Goal: Task Accomplishment & Management: Manage account settings

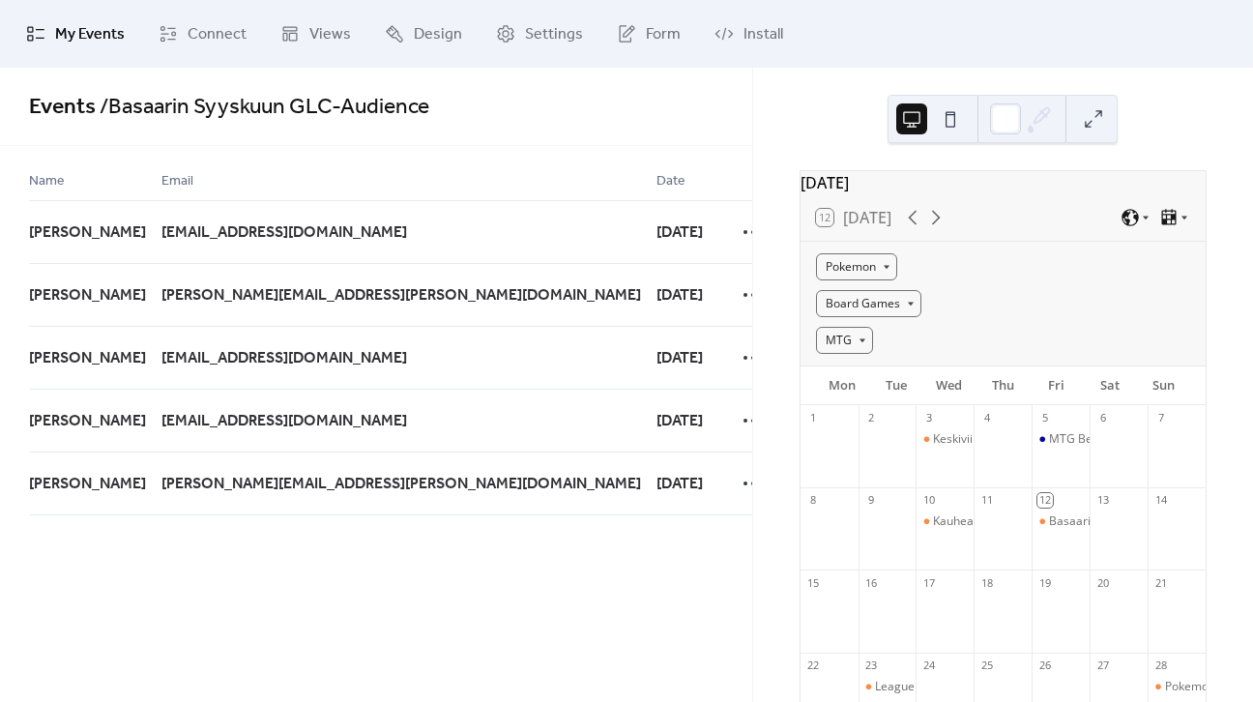
click at [72, 39] on span "My Events" at bounding box center [90, 34] width 70 height 23
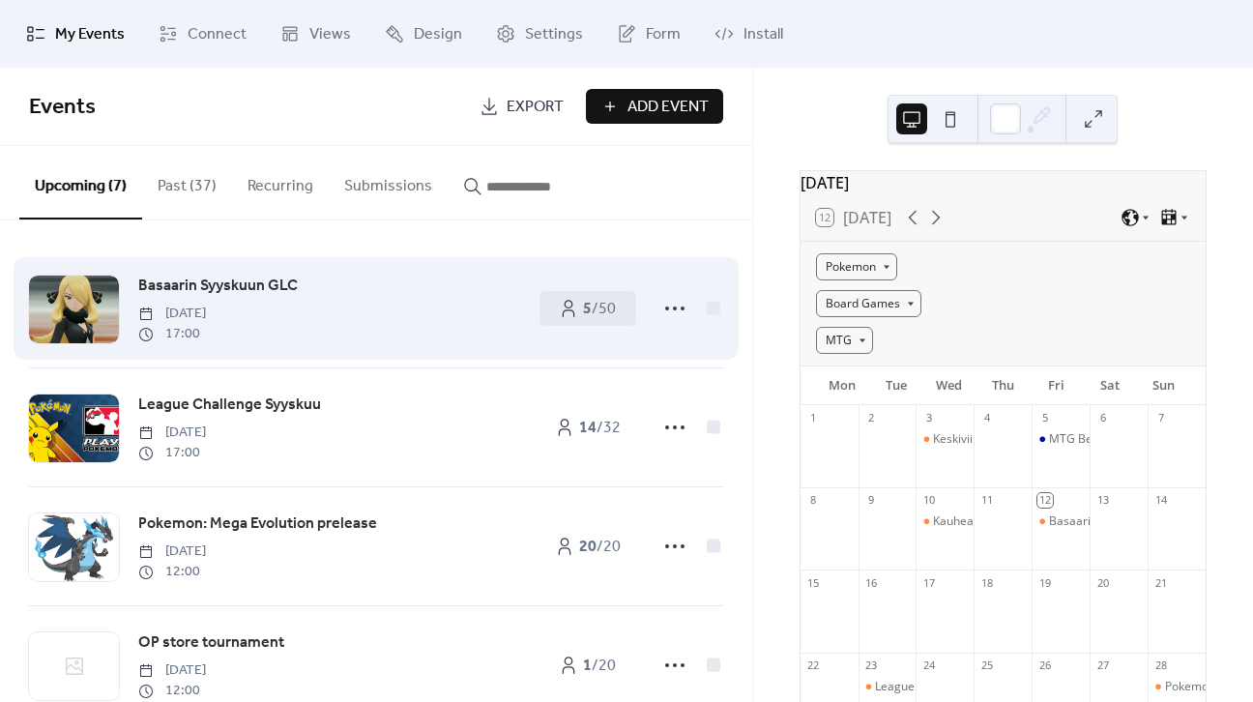
click at [209, 284] on span "Basaarin Syyskuun GLC" at bounding box center [217, 286] width 159 height 23
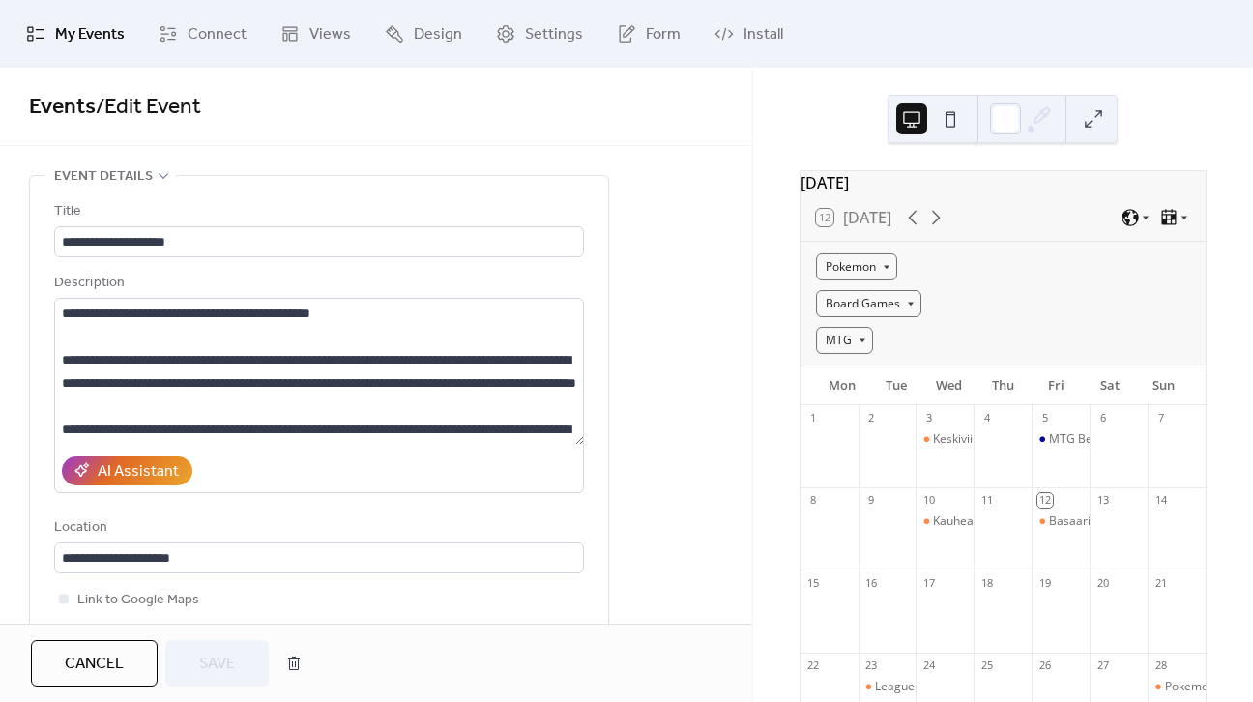
click at [69, 37] on span "My Events" at bounding box center [90, 34] width 70 height 23
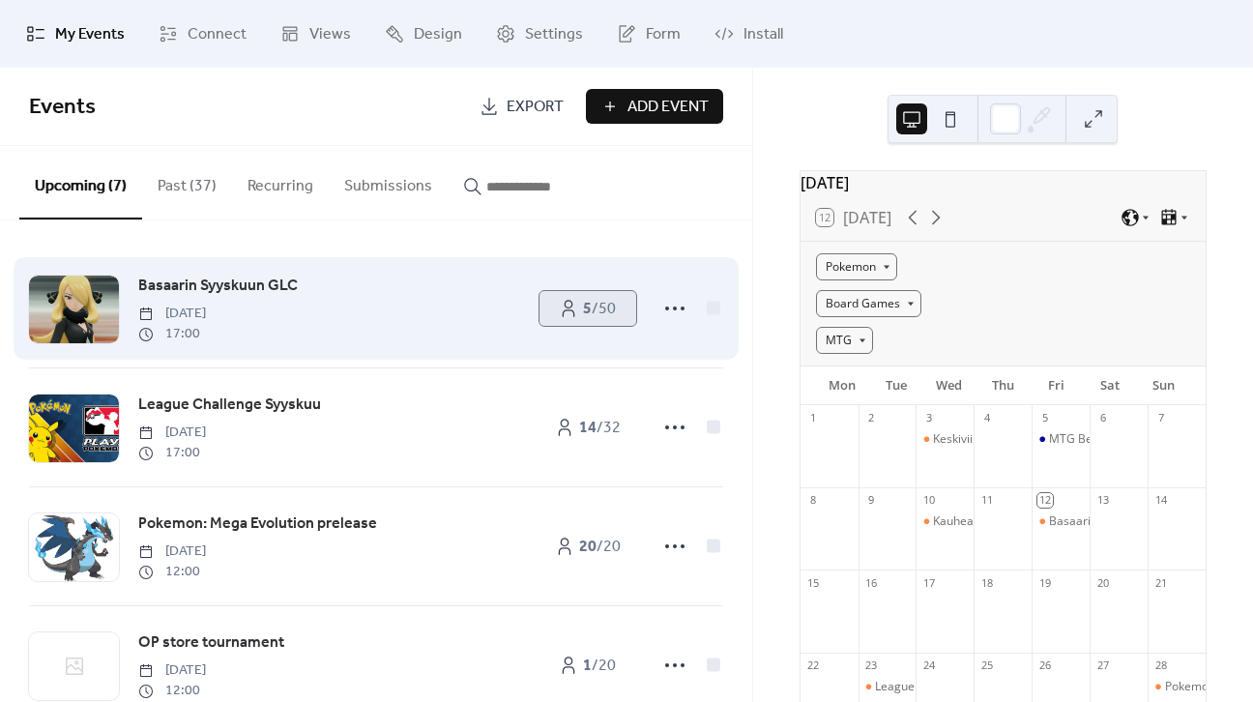
click at [603, 309] on span "5 / 50" at bounding box center [599, 309] width 33 height 23
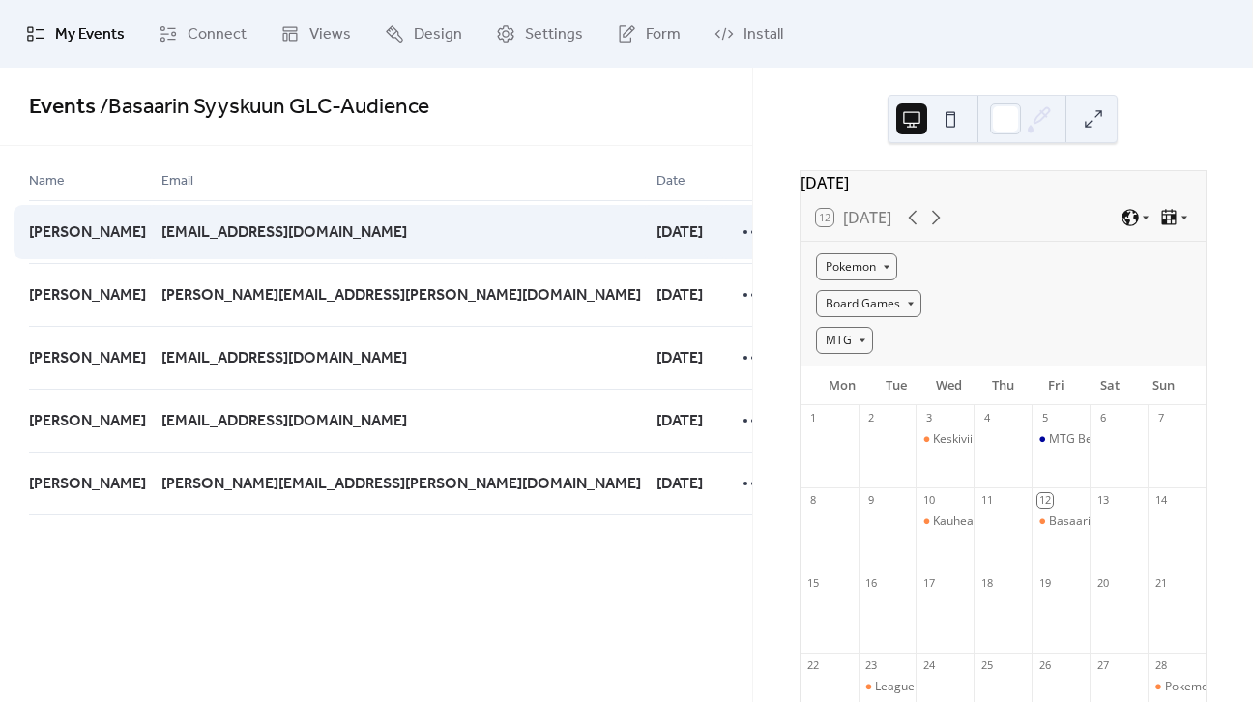
drag, startPoint x: 29, startPoint y: 241, endPoint x: 152, endPoint y: 243, distance: 122.8
click at [152, 243] on div "[PERSON_NAME]" at bounding box center [95, 231] width 132 height 63
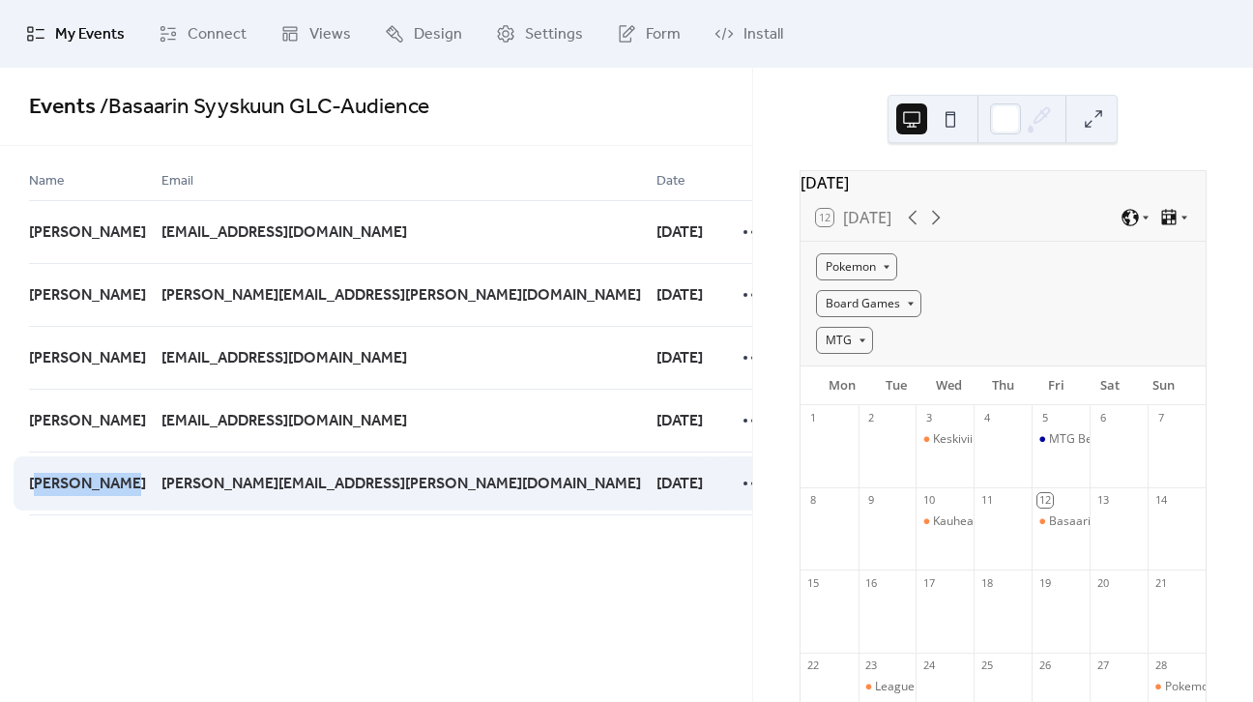
drag, startPoint x: 43, startPoint y: 486, endPoint x: 134, endPoint y: 496, distance: 92.3
click at [134, 496] on div "[PERSON_NAME]" at bounding box center [95, 483] width 132 height 64
click at [131, 508] on div "[PERSON_NAME]" at bounding box center [95, 483] width 132 height 64
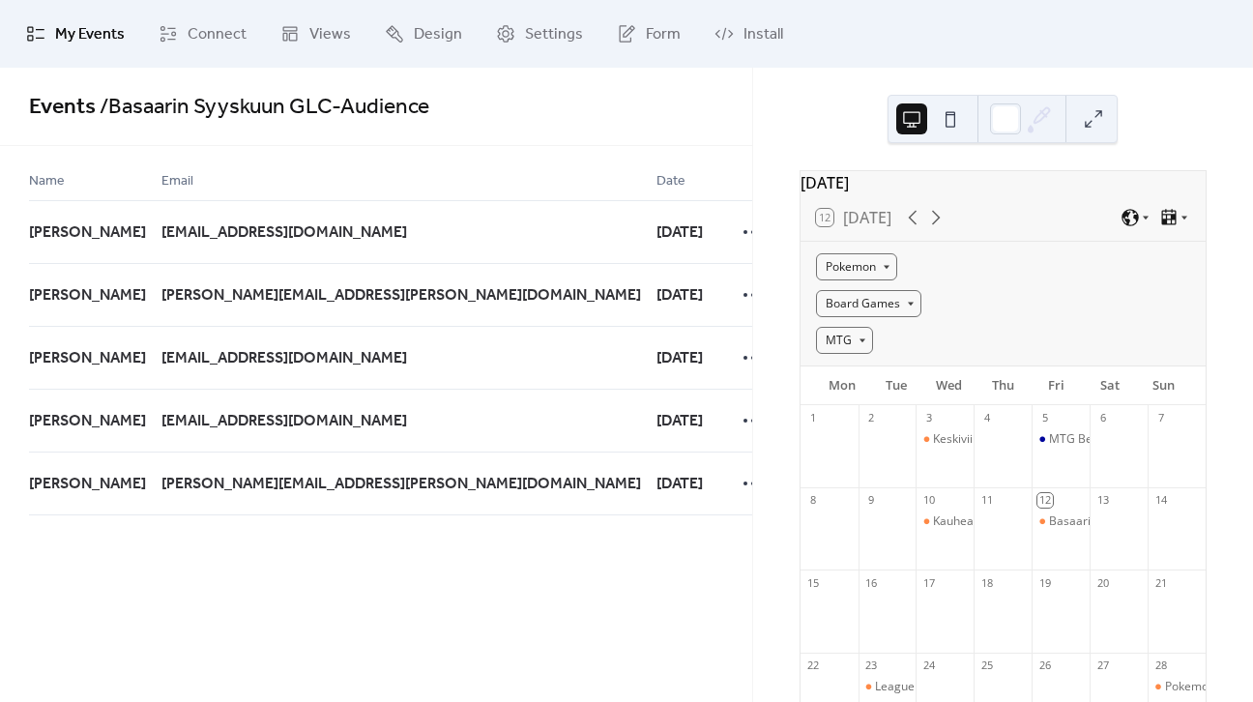
click at [101, 32] on span "My Events" at bounding box center [90, 34] width 70 height 23
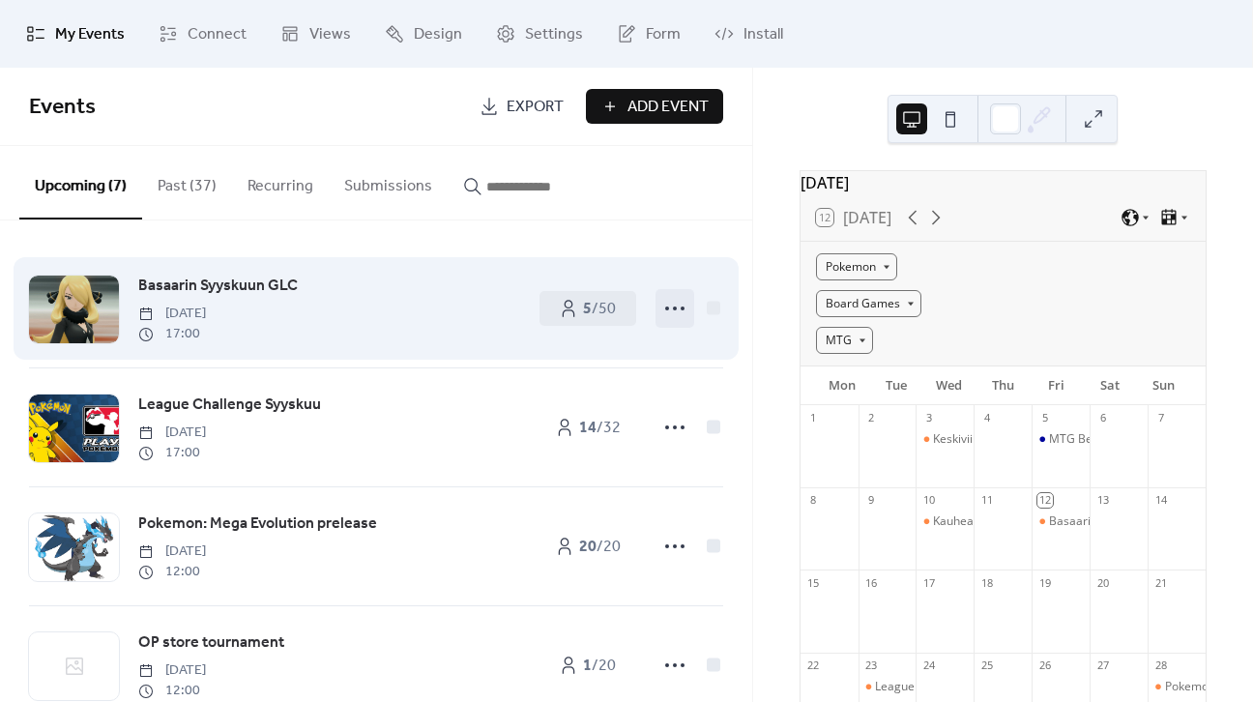
click at [670, 320] on icon at bounding box center [674, 308] width 31 height 31
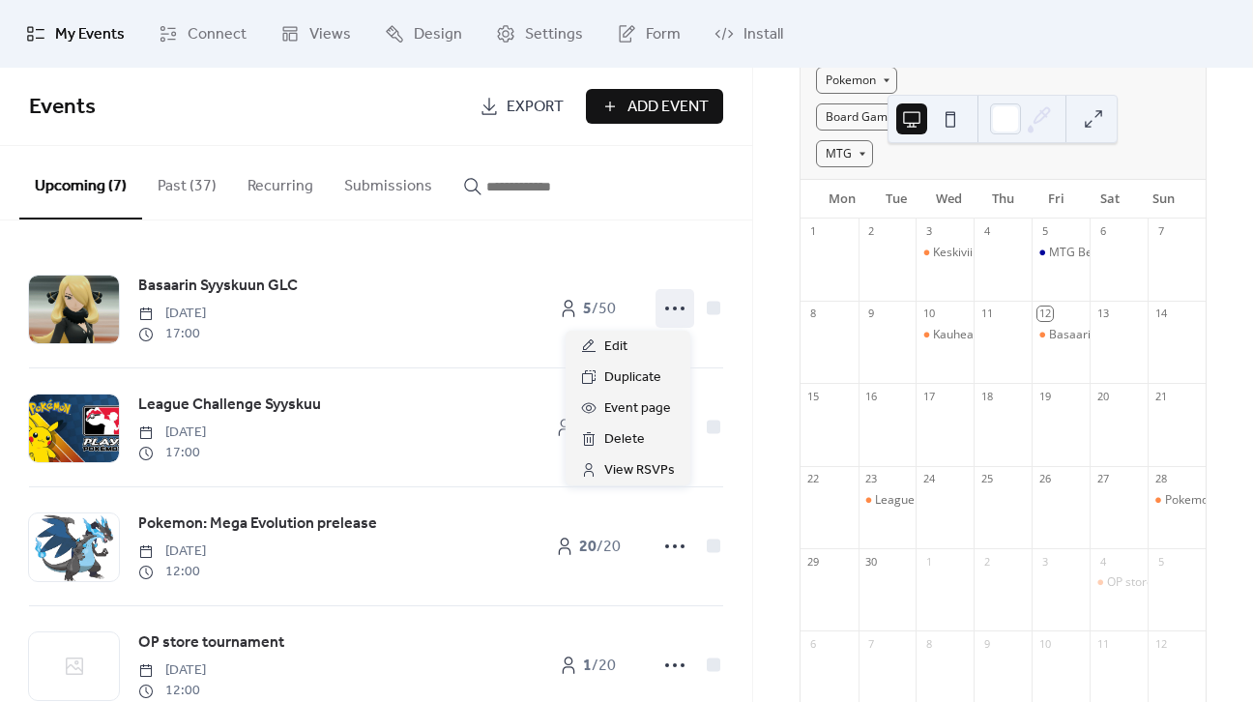
scroll to position [193, 0]
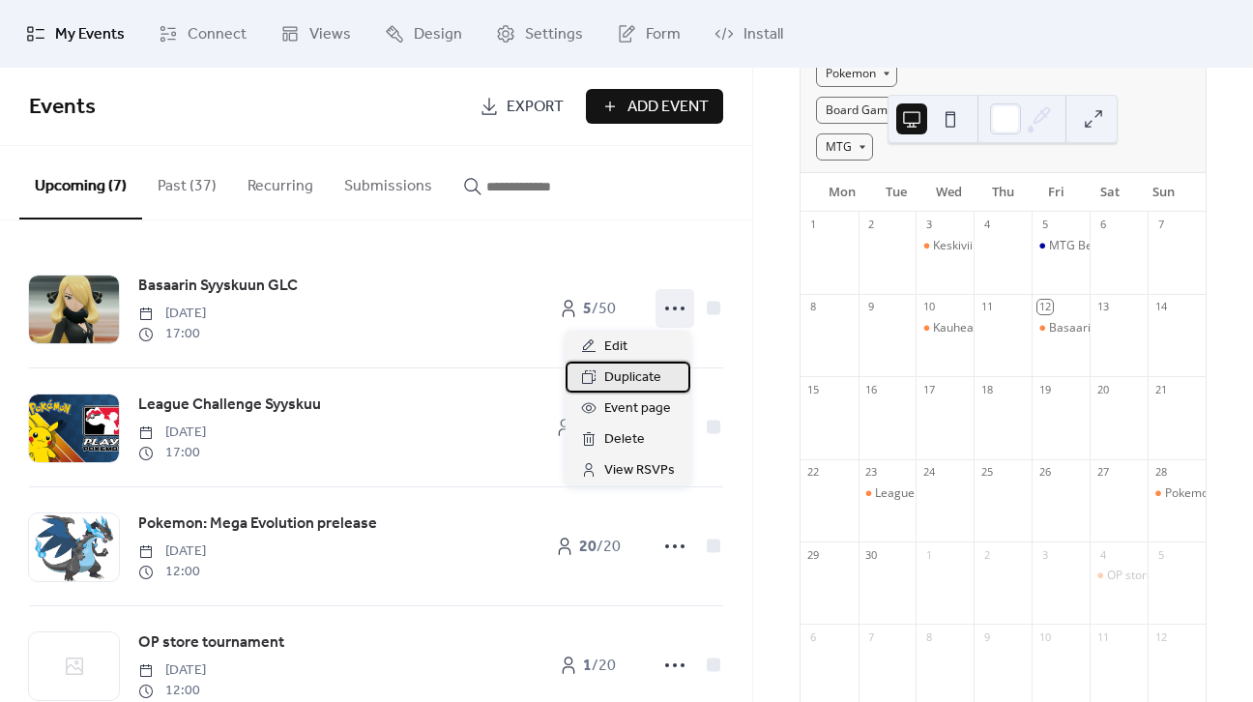
click at [642, 372] on span "Duplicate" at bounding box center [632, 377] width 57 height 23
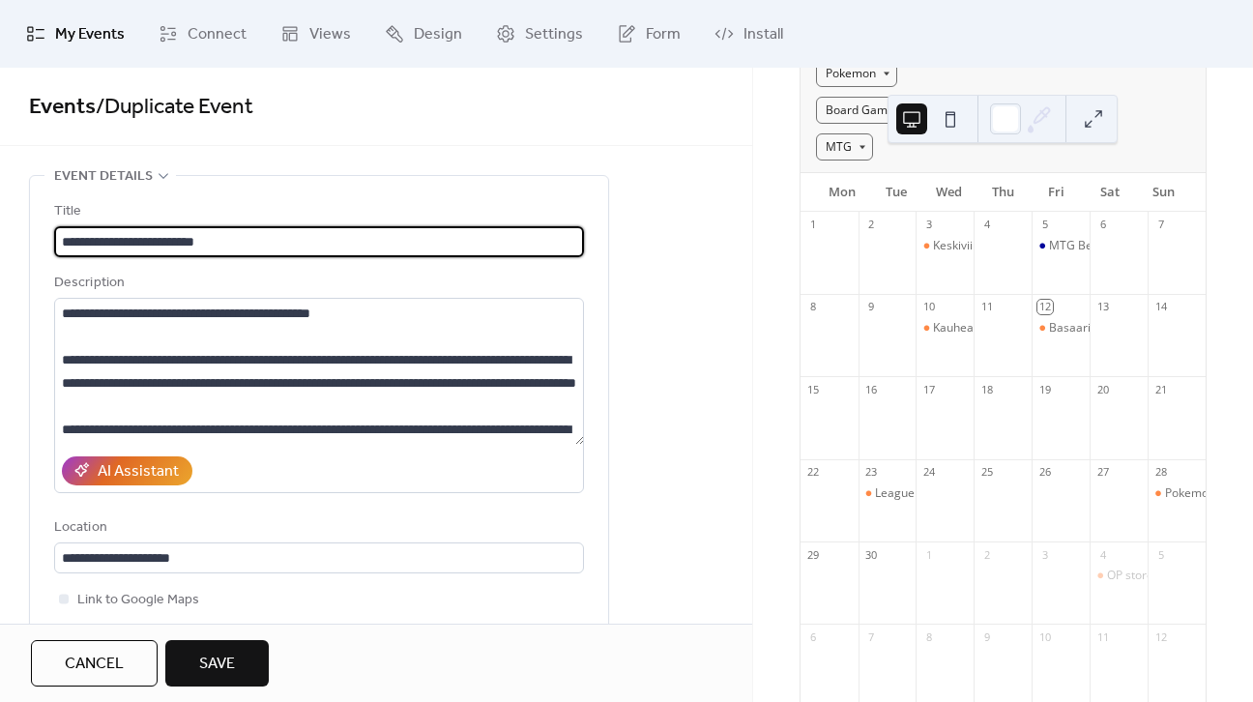
type input "**********"
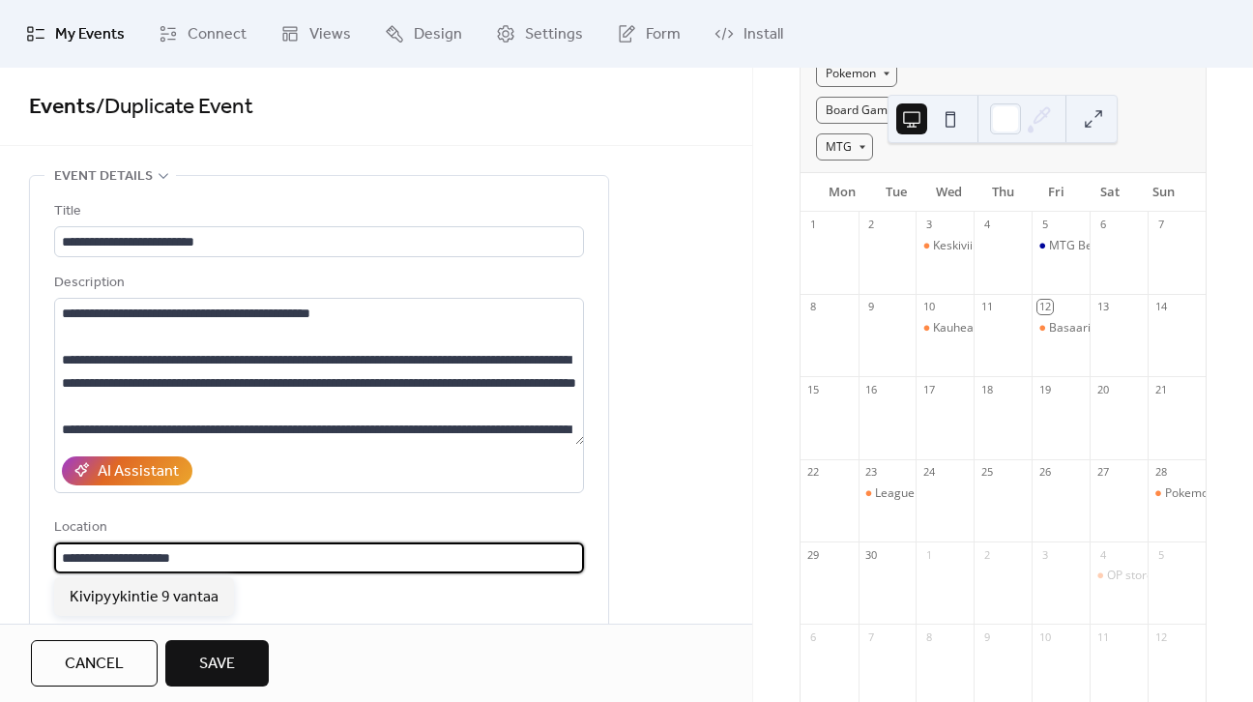
drag, startPoint x: 213, startPoint y: 554, endPoint x: -232, endPoint y: 521, distance: 445.9
click at [0, 521] on html "**********" at bounding box center [626, 351] width 1253 height 702
click at [96, 589] on span "Itätuulenkuja 7" at bounding box center [120, 597] width 101 height 23
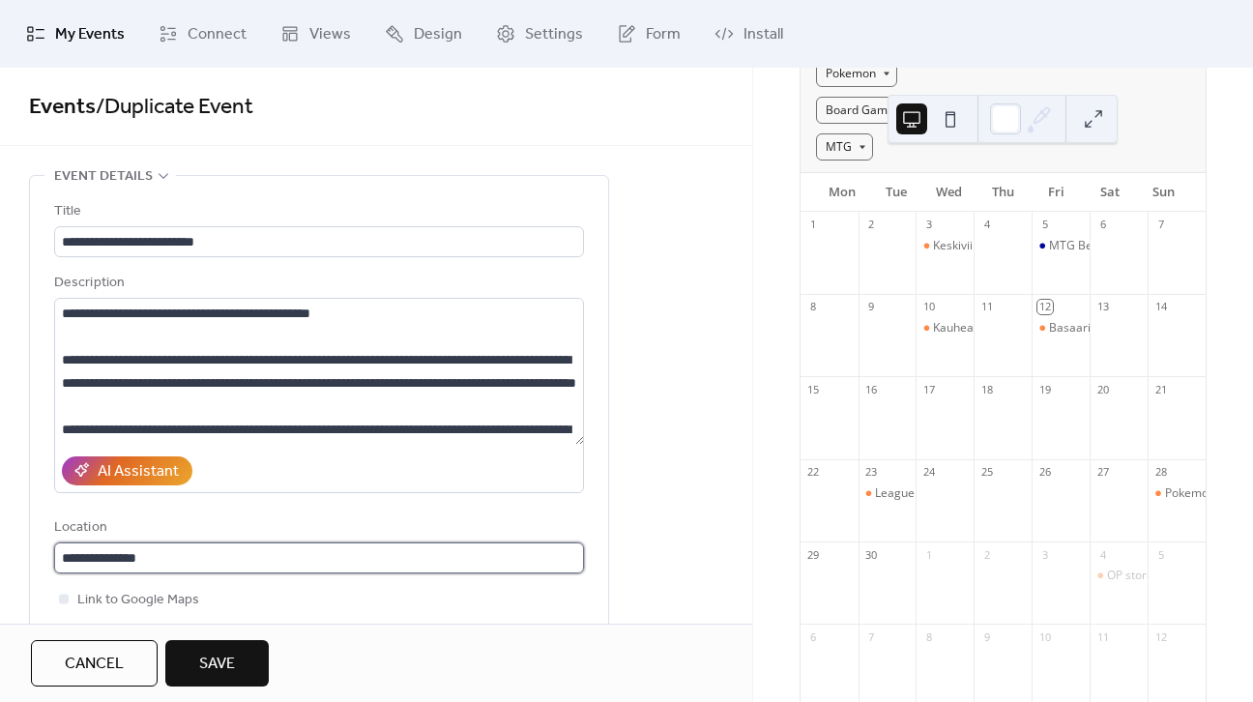
click at [188, 560] on input "**********" at bounding box center [319, 557] width 530 height 31
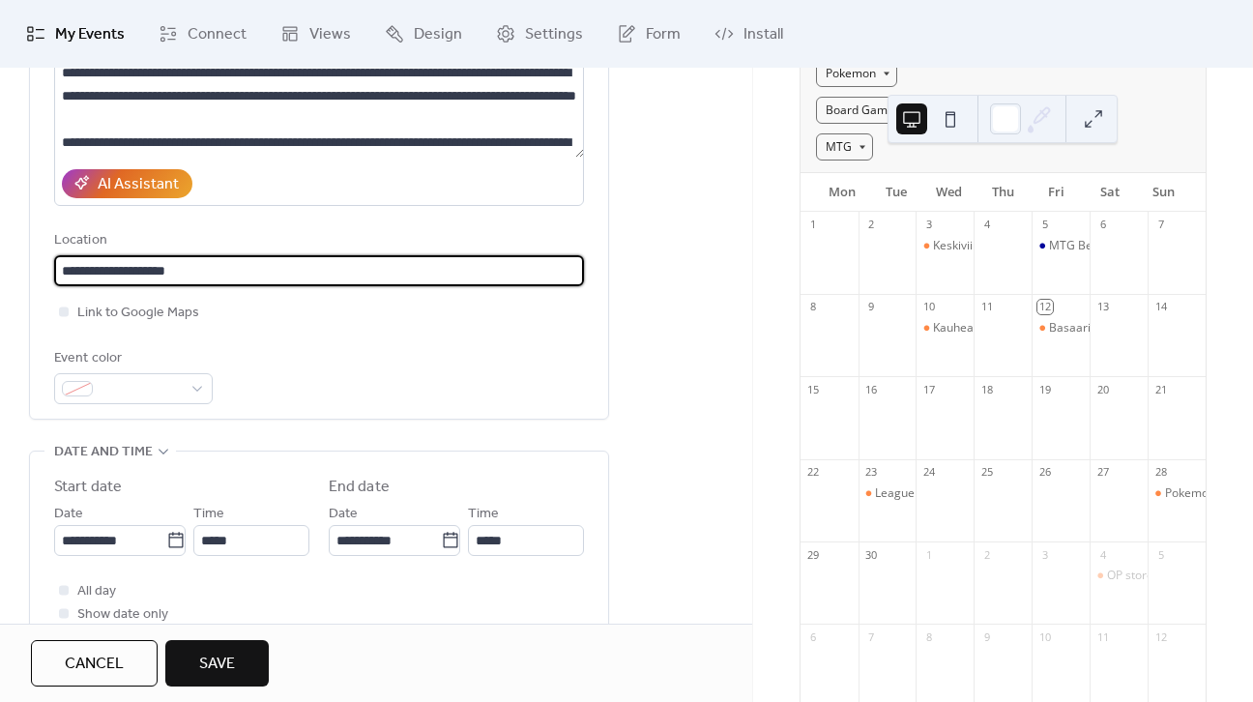
scroll to position [290, 0]
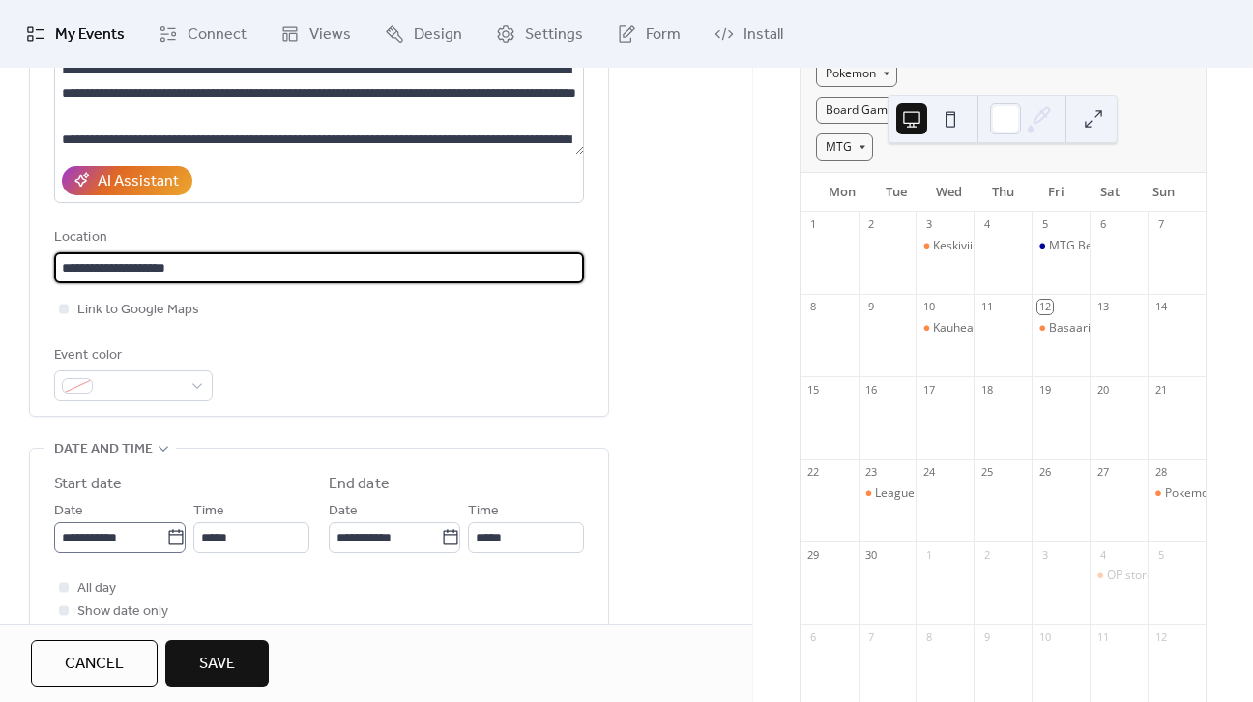
type input "**********"
click at [174, 531] on icon at bounding box center [175, 537] width 19 height 19
click at [166, 531] on input "**********" at bounding box center [110, 537] width 112 height 31
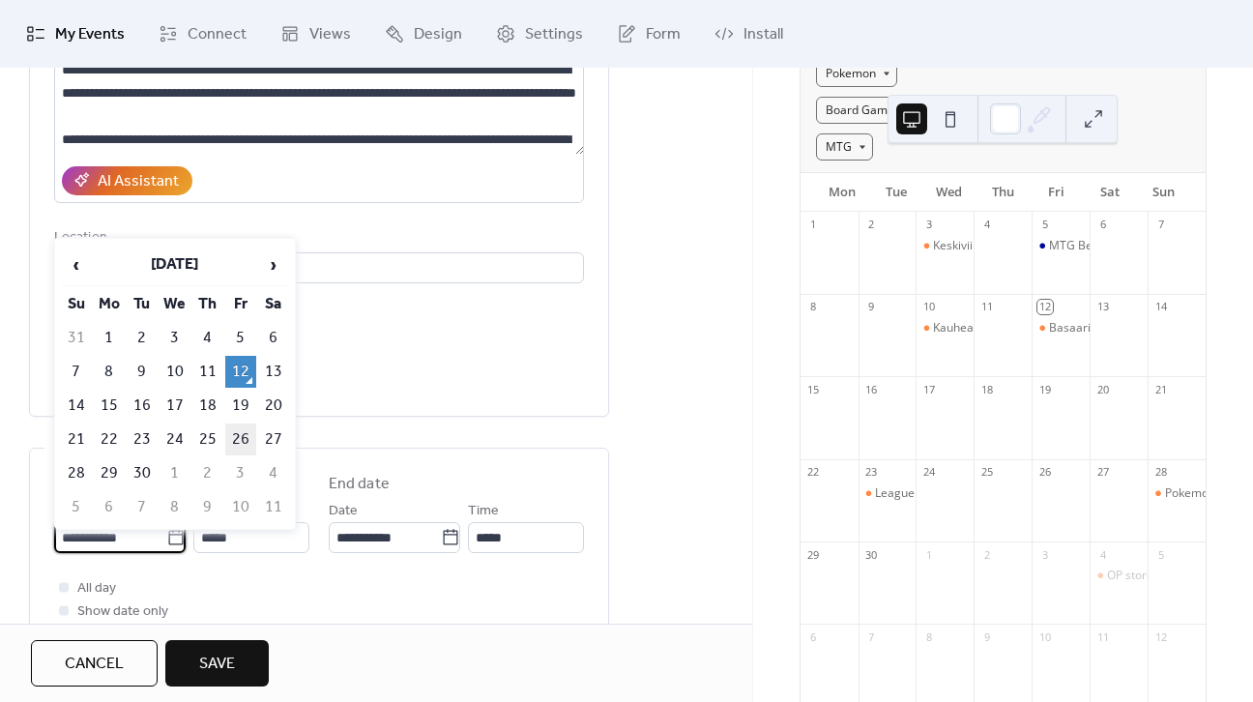
click at [242, 432] on td "26" at bounding box center [240, 439] width 31 height 32
type input "**********"
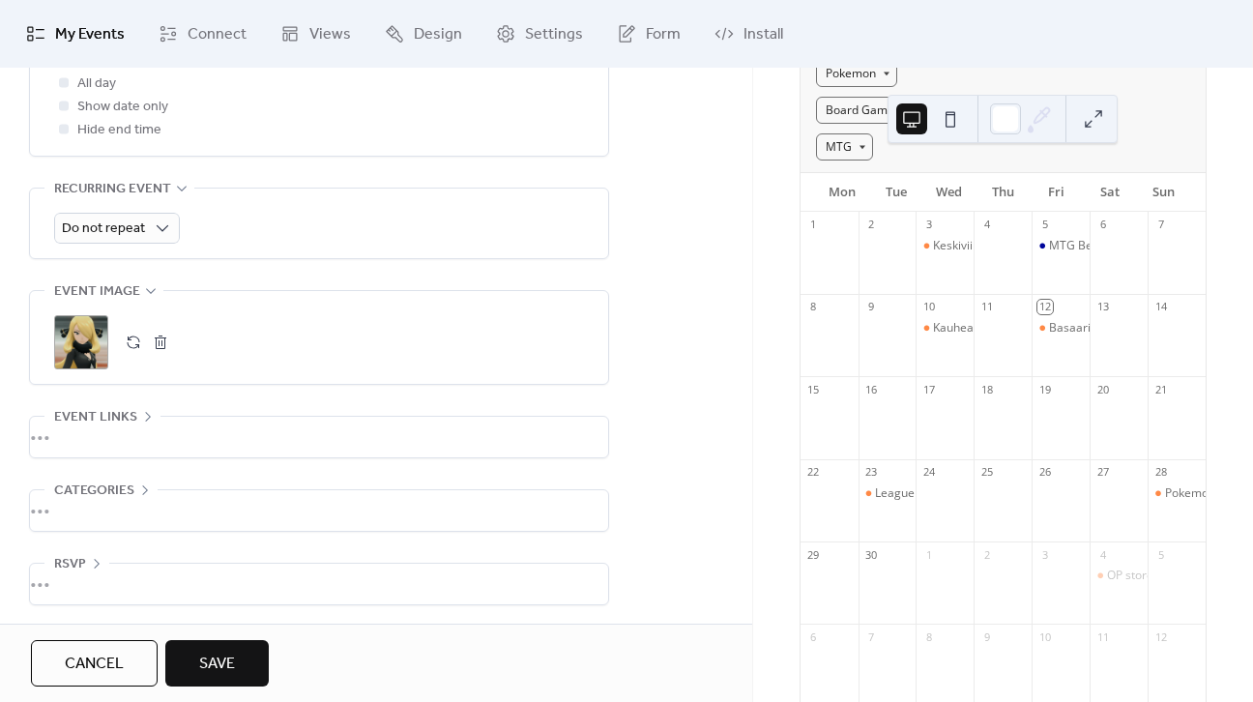
scroll to position [797, 0]
click at [75, 559] on span "RSVP" at bounding box center [70, 562] width 32 height 23
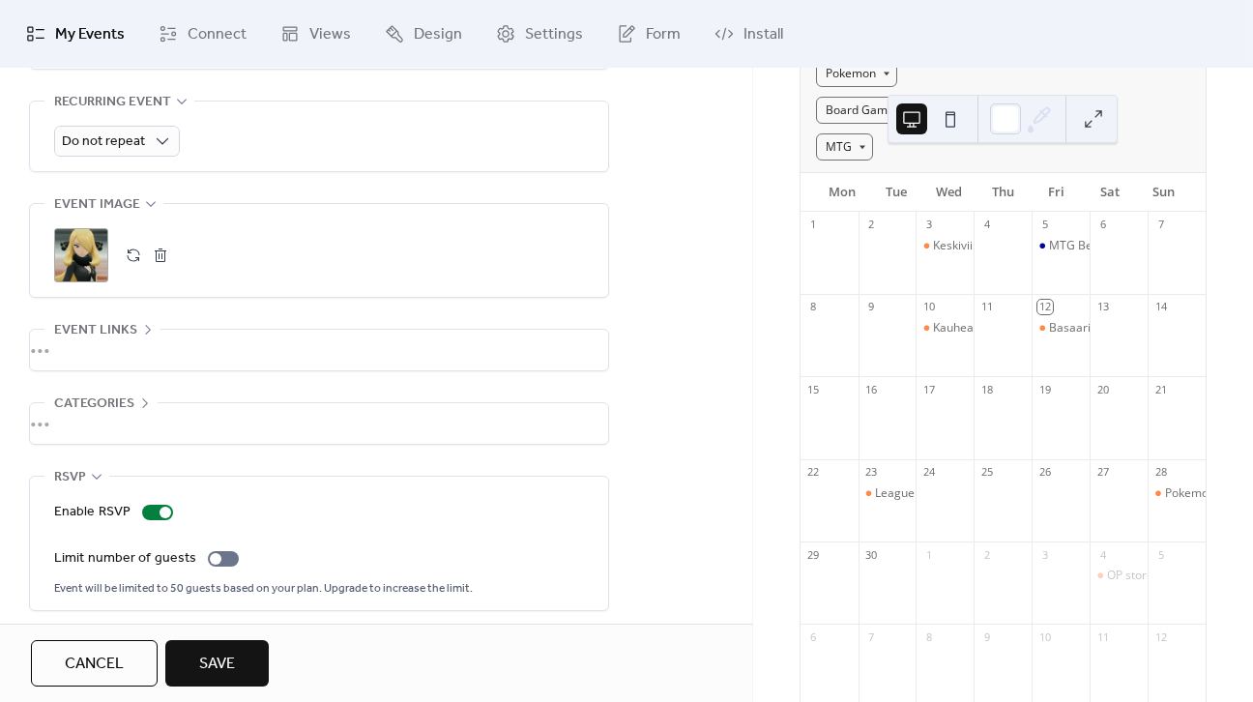
scroll to position [889, 0]
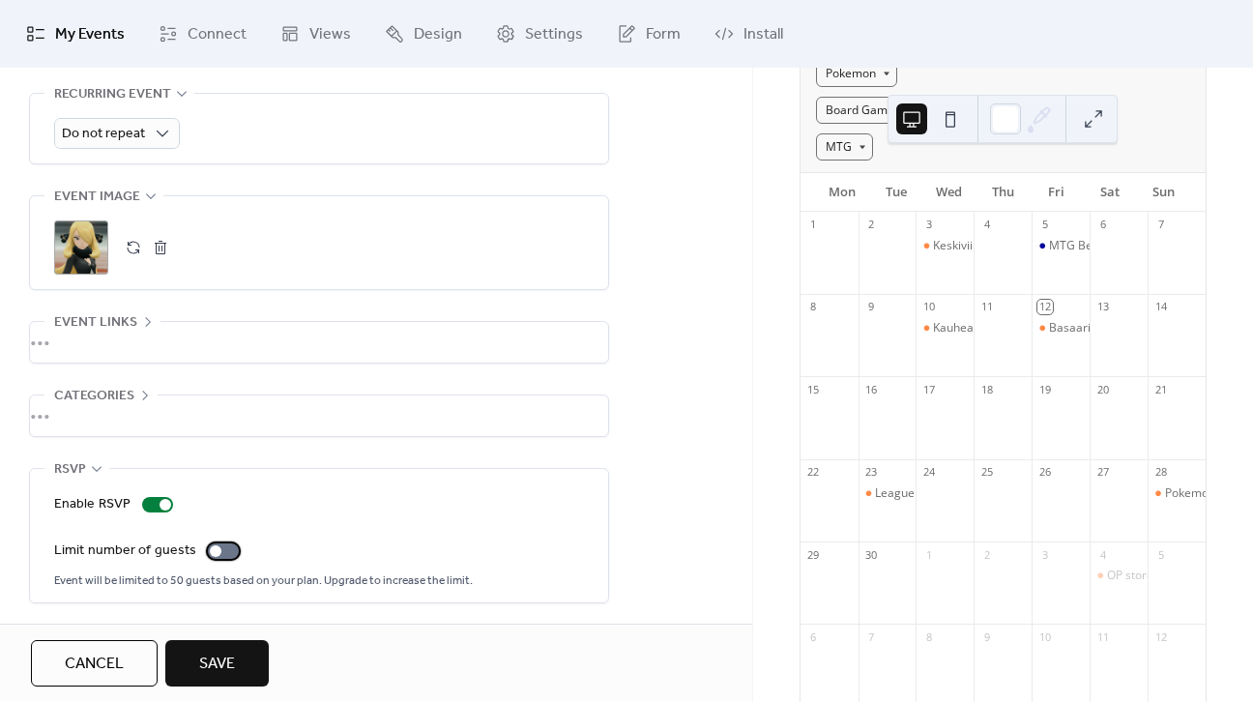
click at [220, 548] on div at bounding box center [223, 550] width 31 height 15
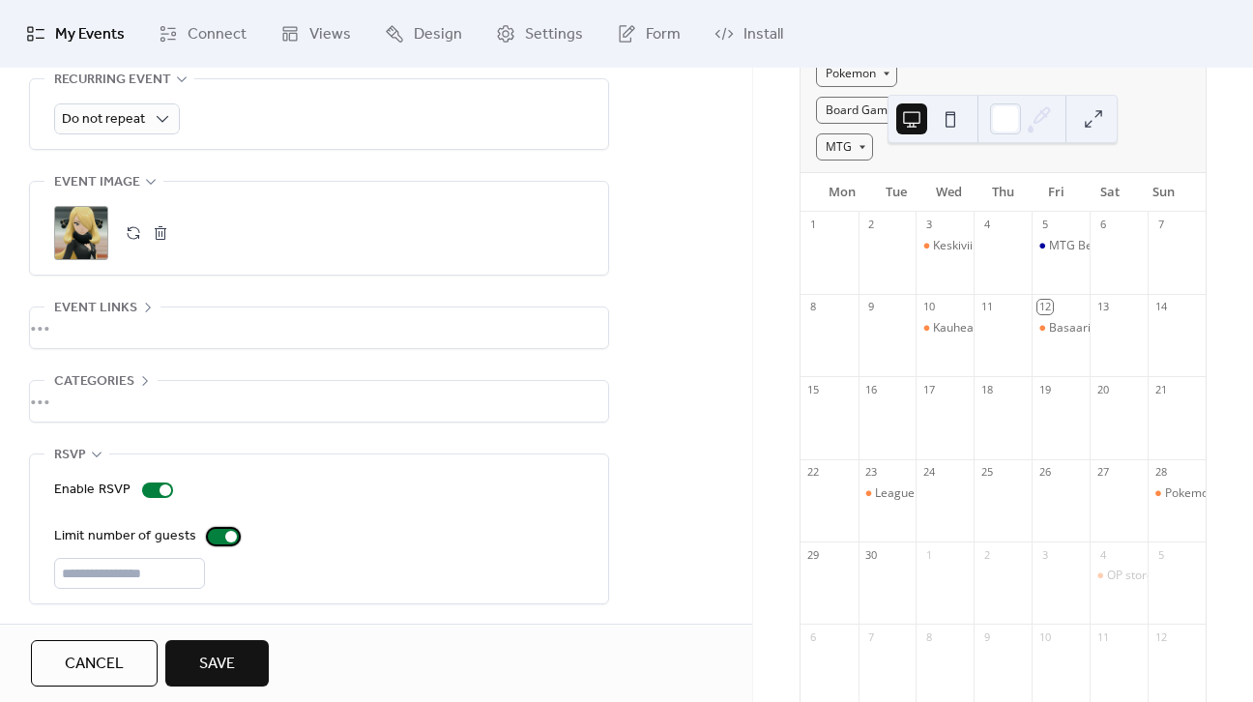
scroll to position [905, 0]
click at [236, 670] on button "Save" at bounding box center [216, 663] width 103 height 46
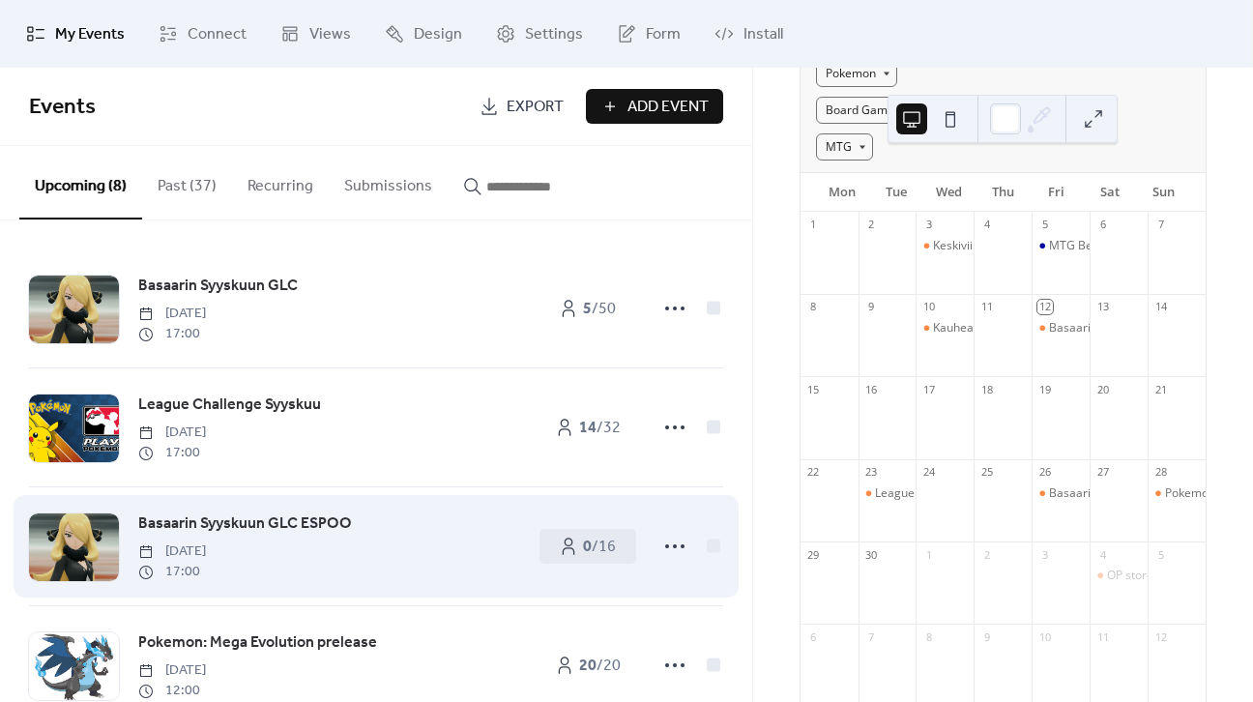
click at [280, 517] on span "Basaarin Syyskuun GLC ESPOO" at bounding box center [245, 523] width 214 height 23
click at [559, 552] on icon at bounding box center [568, 545] width 19 height 19
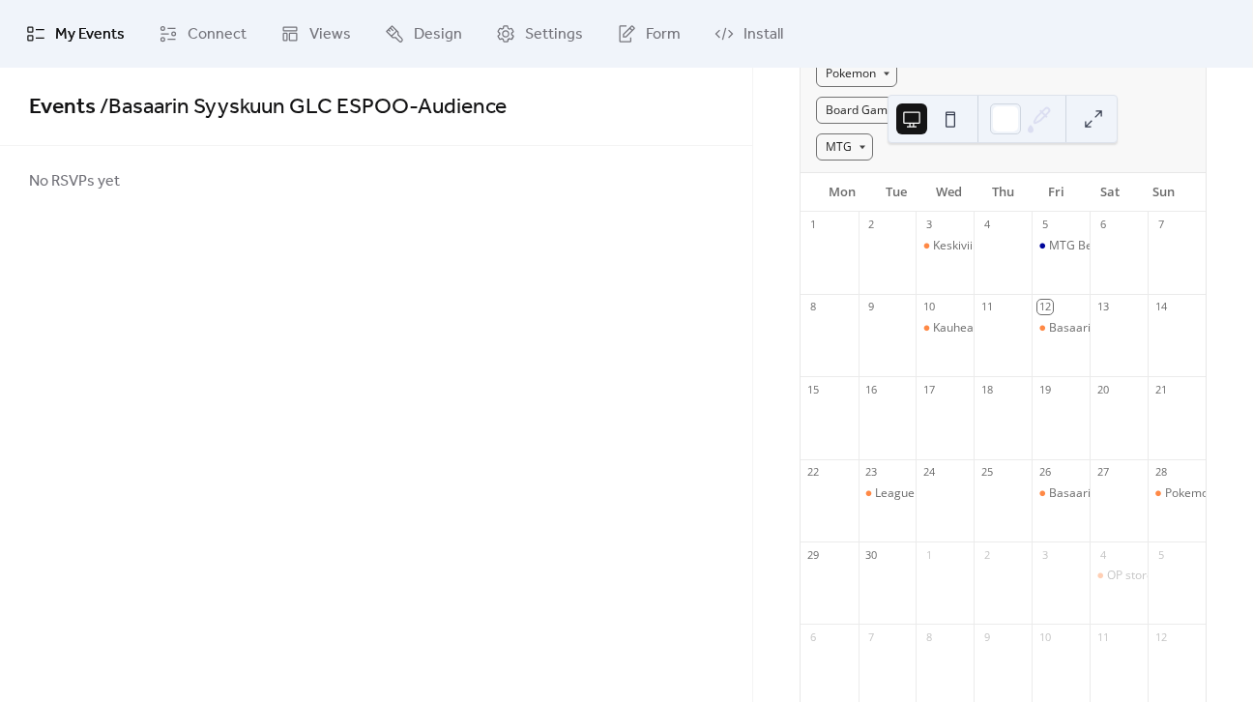
drag, startPoint x: 538, startPoint y: 526, endPoint x: 565, endPoint y: 513, distance: 29.8
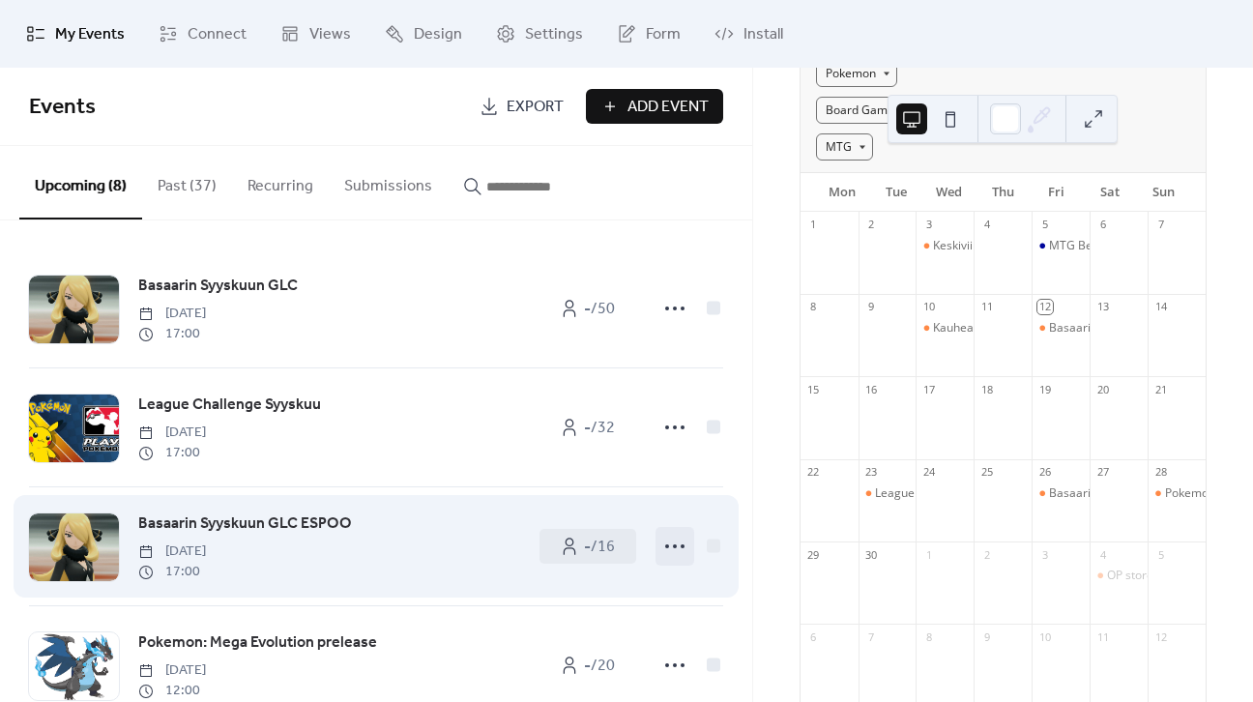
click at [675, 536] on icon at bounding box center [674, 546] width 31 height 31
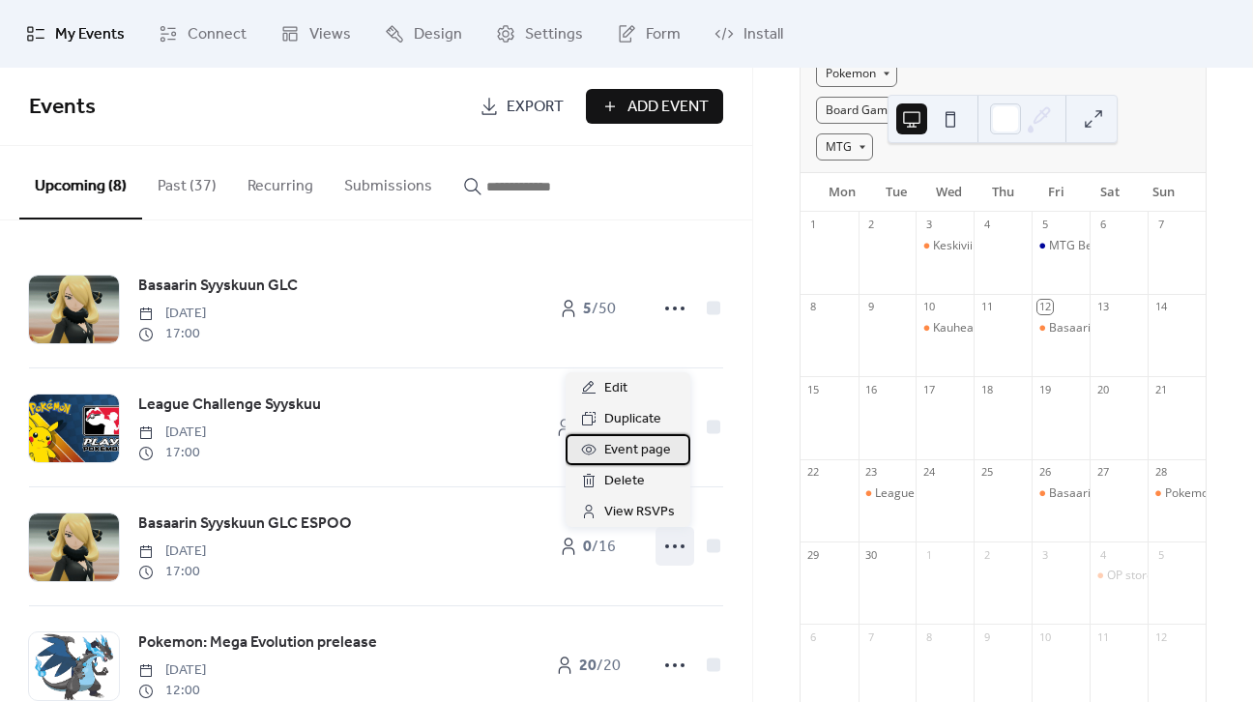
click at [665, 462] on div "Event page" at bounding box center [627, 449] width 125 height 31
